Goal: Task Accomplishment & Management: Manage account settings

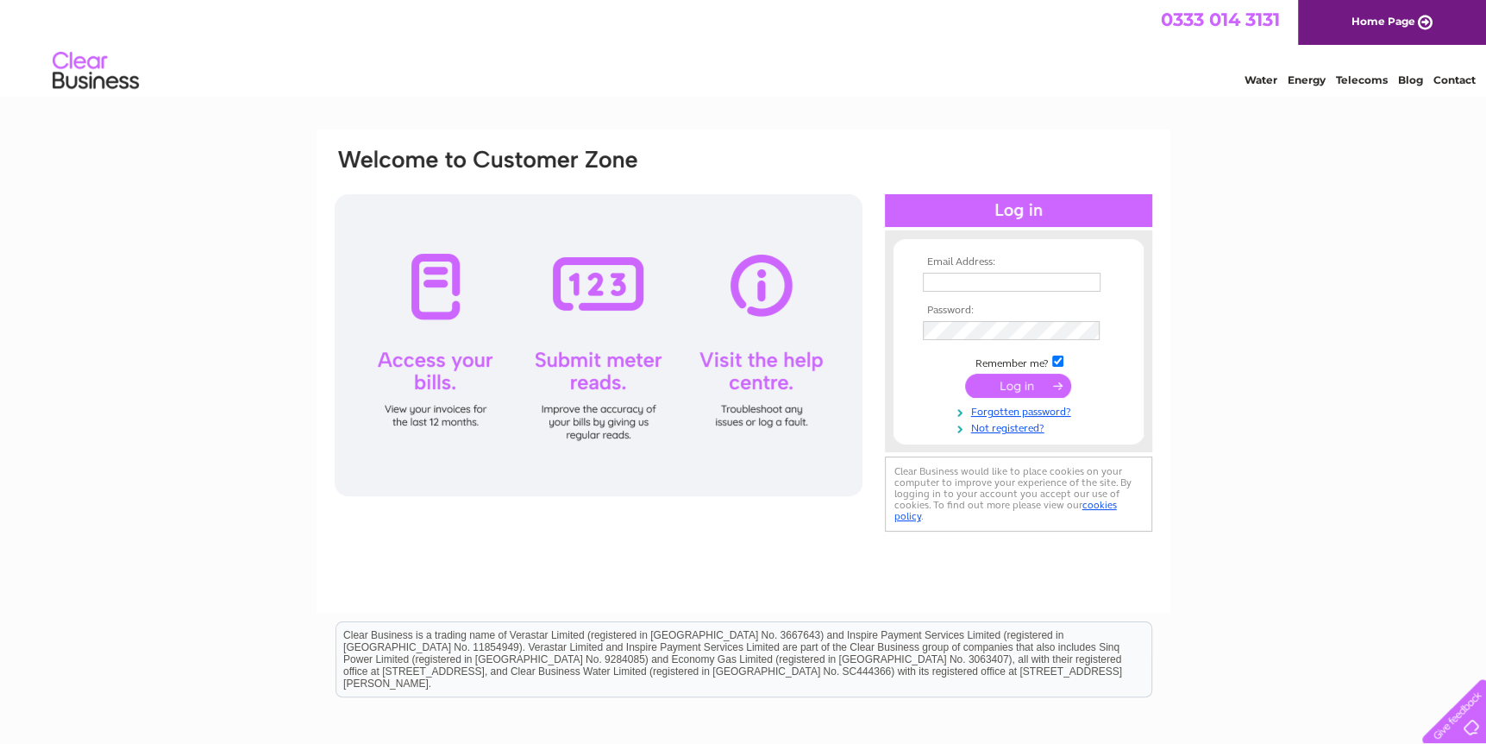
type input "office@ritsonyoung.com"
click at [1028, 385] on input "submit" at bounding box center [1018, 386] width 106 height 24
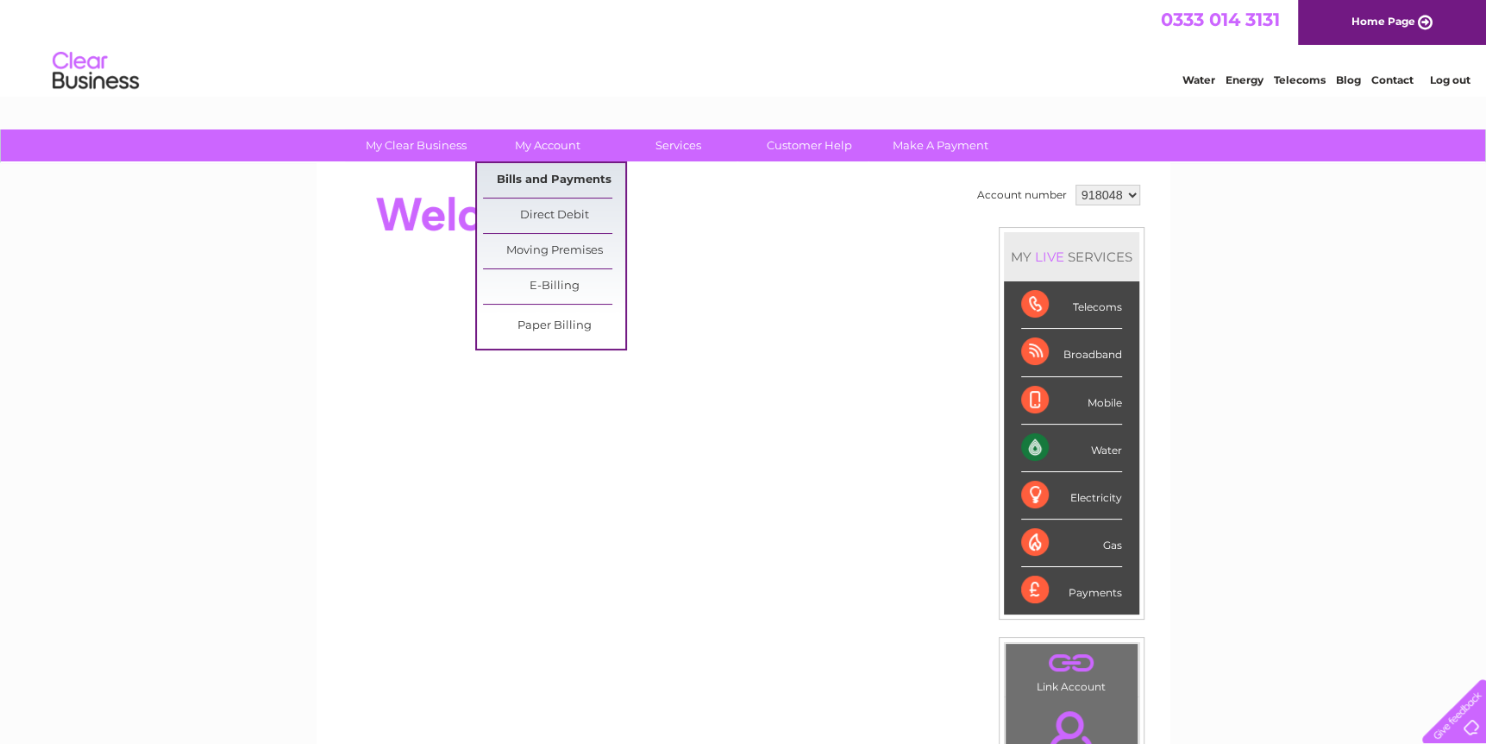
click at [542, 172] on link "Bills and Payments" at bounding box center [554, 180] width 142 height 35
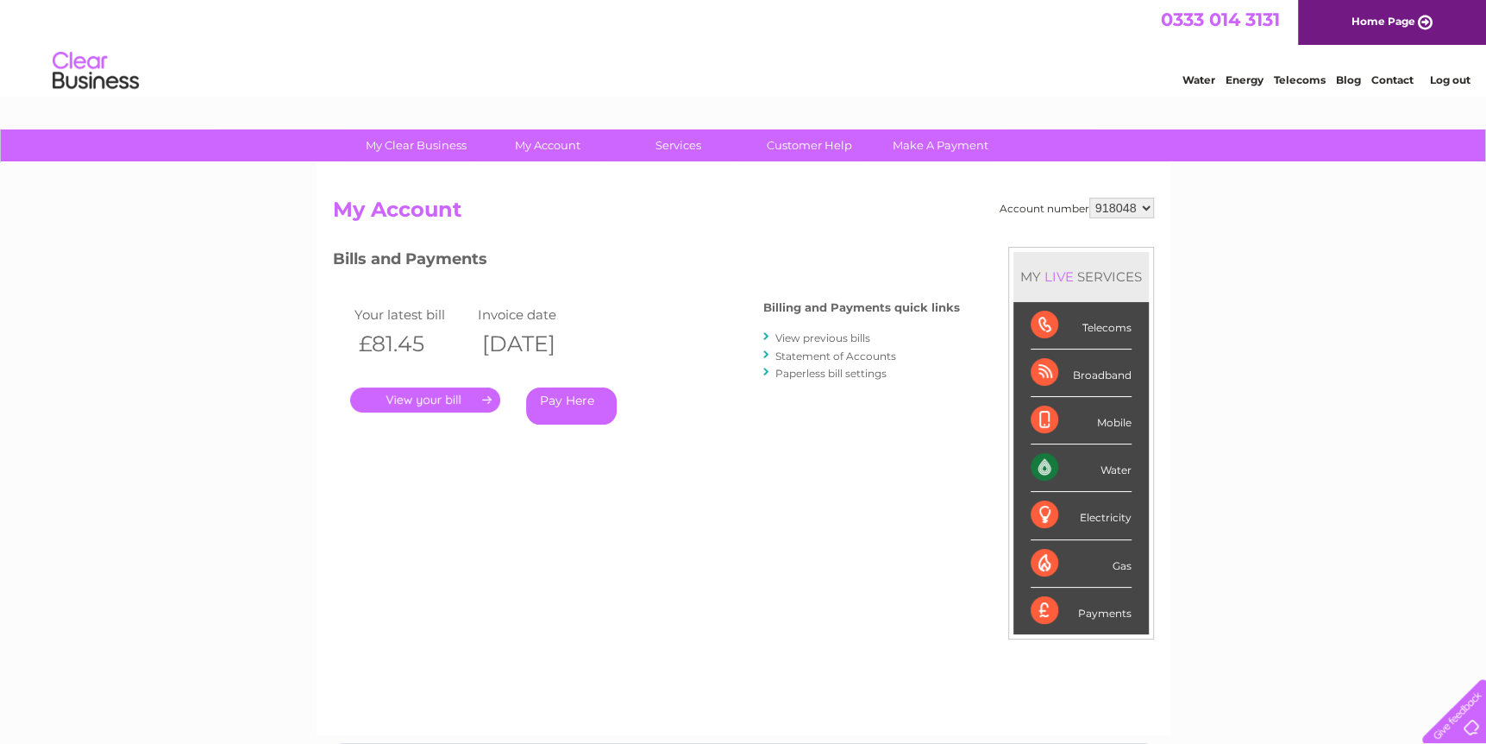
click at [438, 393] on link "." at bounding box center [425, 399] width 150 height 25
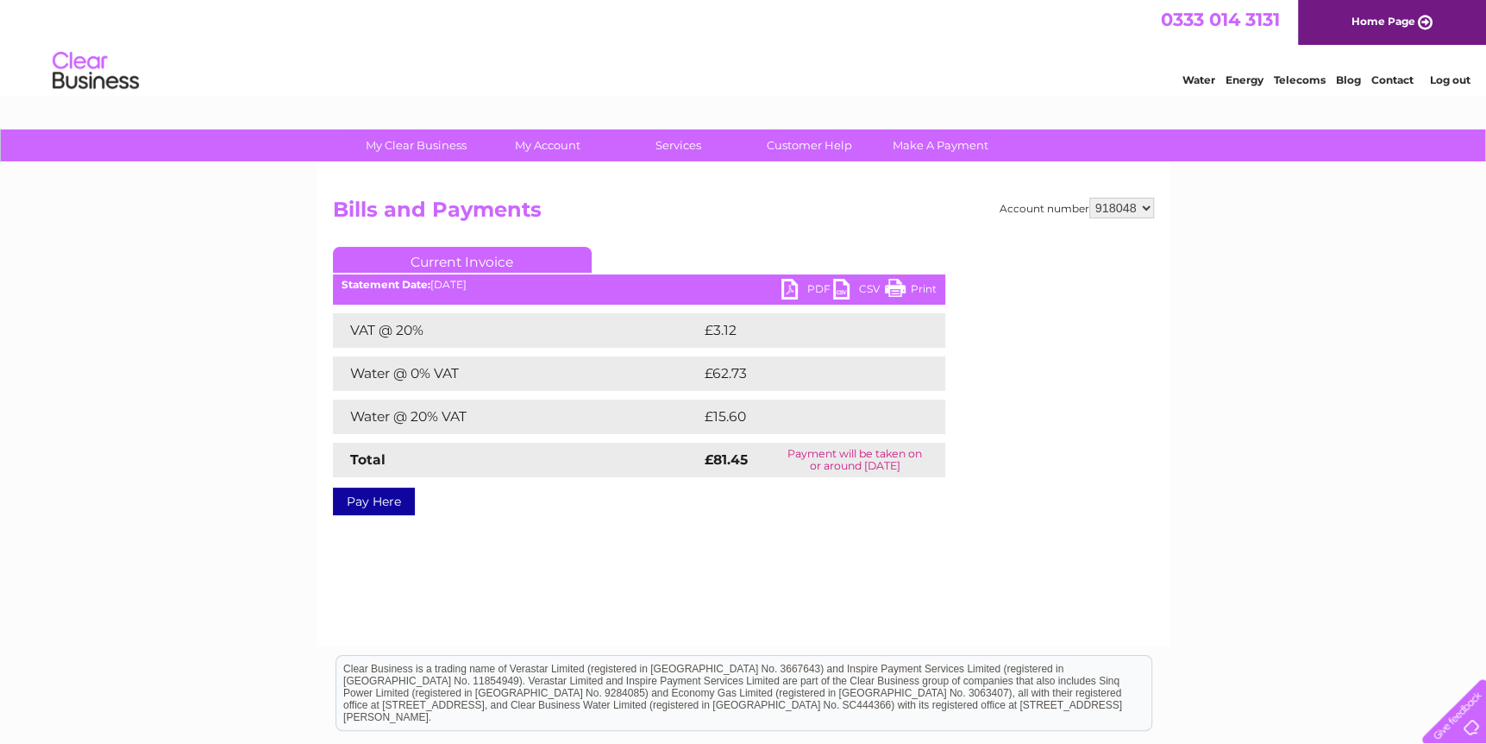
click at [798, 284] on link "PDF" at bounding box center [808, 291] width 52 height 25
